Goal: Use online tool/utility: Use online tool/utility

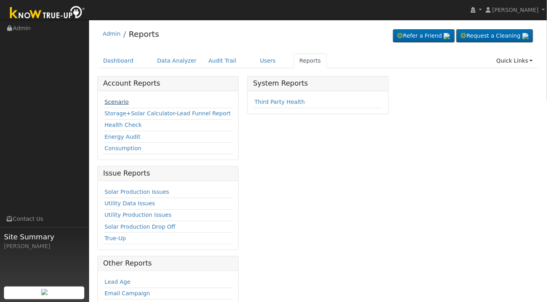
click at [122, 99] on link "Scenario" at bounding box center [116, 102] width 24 height 6
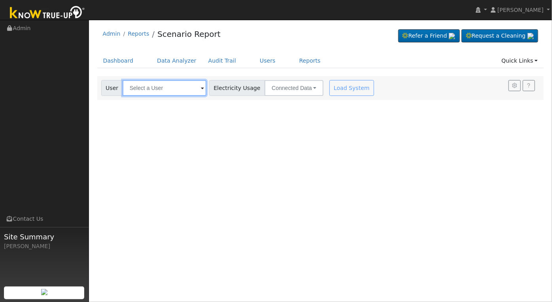
click at [164, 84] on input "text" at bounding box center [165, 88] width 84 height 16
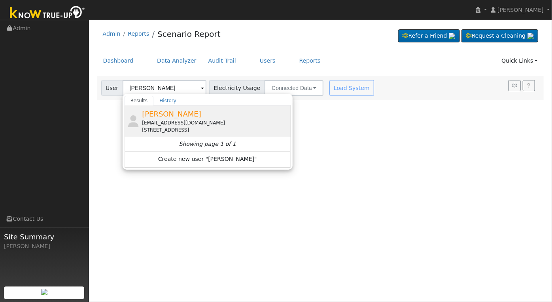
click at [188, 129] on div "1540 East Golden Valley Way, Fresno, CA 93730" at bounding box center [215, 129] width 147 height 7
type input "Ken Motschiedler"
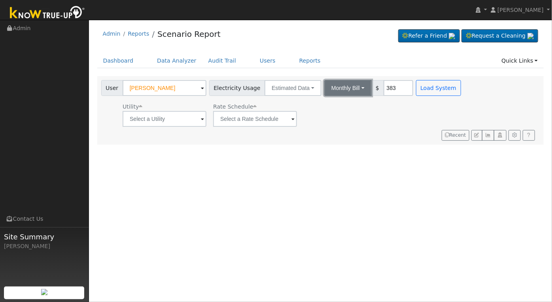
click at [335, 87] on button "Monthly Bill" at bounding box center [348, 88] width 47 height 16
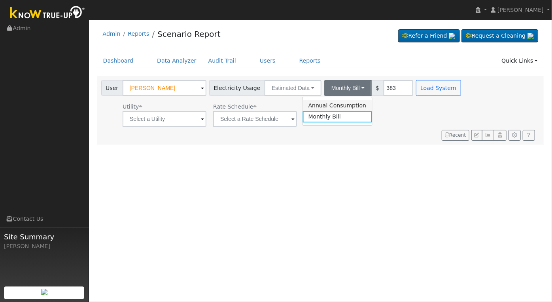
click at [338, 101] on link "Annual Consumption" at bounding box center [337, 105] width 69 height 11
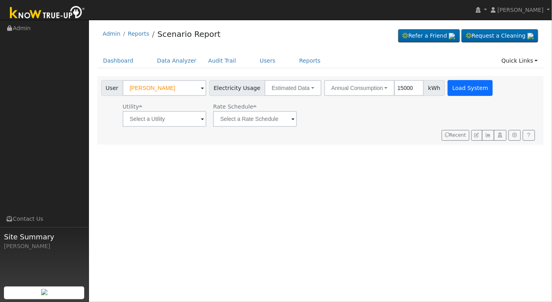
type input "15000"
click at [449, 93] on button "Load System" at bounding box center [470, 88] width 45 height 16
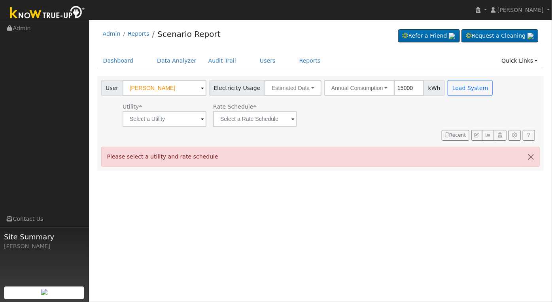
click at [203, 119] on span at bounding box center [202, 119] width 3 height 9
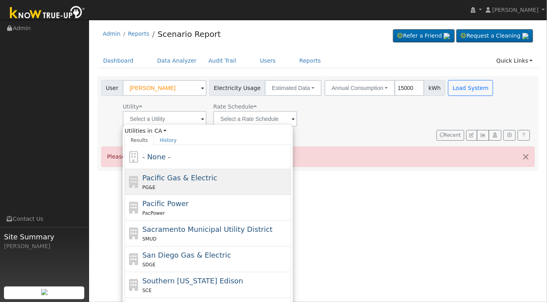
click at [230, 172] on div "Pacific Gas & Electric PG&E" at bounding box center [215, 181] width 147 height 19
type input "Pacific Gas & Electric"
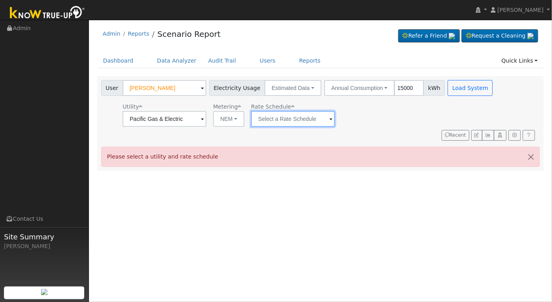
click at [207, 116] on input "text" at bounding box center [165, 119] width 84 height 16
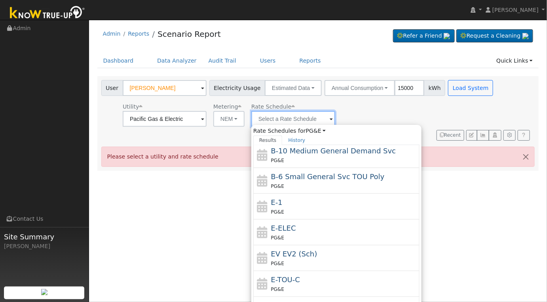
scroll to position [85, 0]
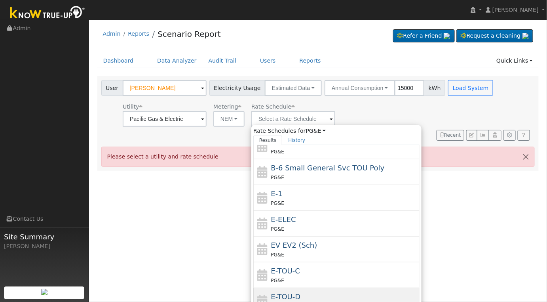
click at [336, 291] on div "E-TOU-D PG&E" at bounding box center [344, 300] width 147 height 19
type input "E-TOU-D"
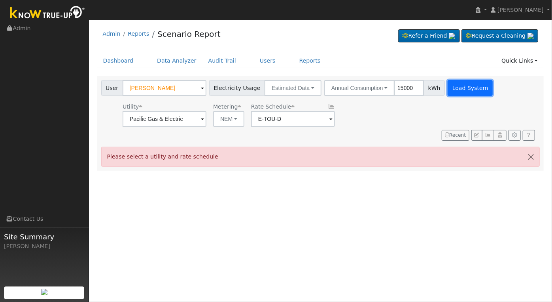
click at [448, 87] on button "Load System" at bounding box center [470, 88] width 45 height 16
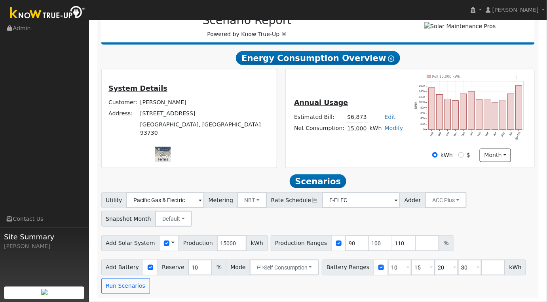
scroll to position [127, 0]
click at [219, 243] on input "15000" at bounding box center [232, 243] width 30 height 16
type input "19342"
click at [346, 245] on input "89" at bounding box center [357, 243] width 24 height 16
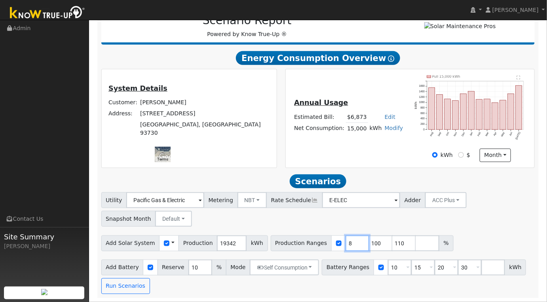
type input "100"
type input "110"
type input "100"
click at [388, 267] on input "10" at bounding box center [400, 267] width 24 height 16
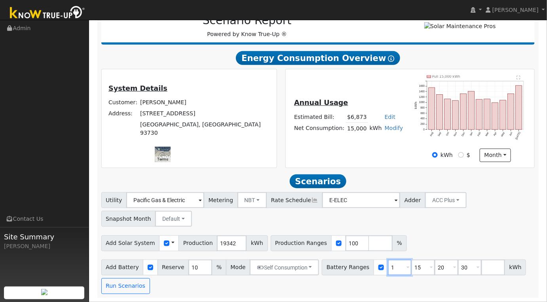
type input "15"
type input "20"
type input "30"
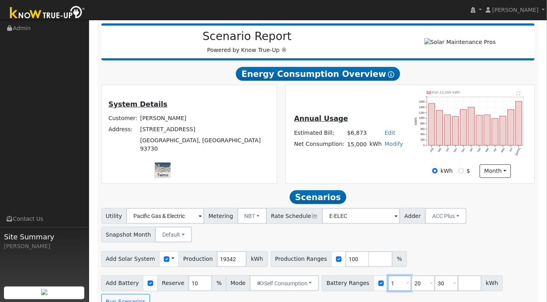
type input "20"
type input "30"
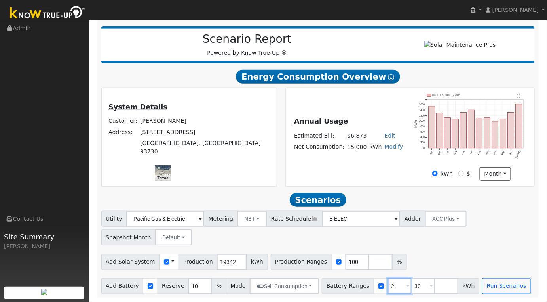
type input "30"
type input "3"
type input "27"
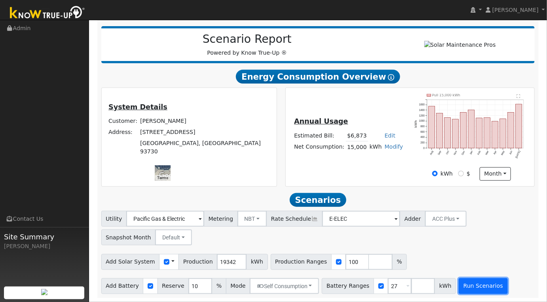
click at [470, 279] on button "Run Scenarios" at bounding box center [483, 286] width 49 height 16
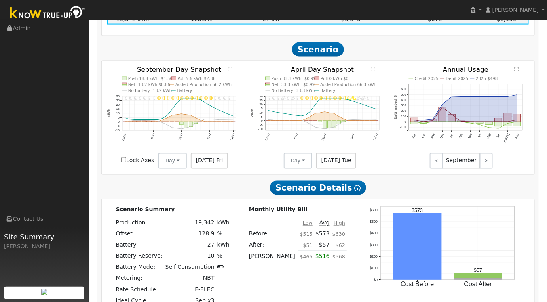
scroll to position [541, 0]
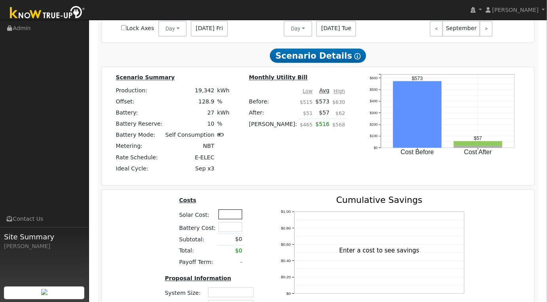
click at [224, 218] on input "text" at bounding box center [230, 214] width 24 height 10
type input "2"
type input "$58,000"
click at [160, 249] on div "Costs Solar Cost: $58,000 Battery Cost: Subtotal: $0 Total: $0 Payoff Term: - P…" at bounding box center [210, 263] width 111 height 134
